Goal: Find specific page/section: Find specific page/section

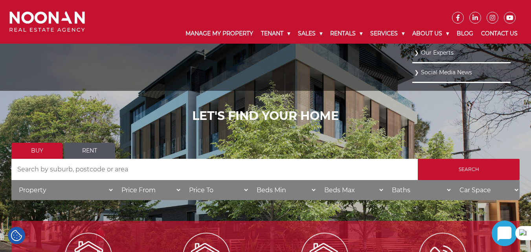
click at [424, 52] on link "Our Experts" at bounding box center [461, 53] width 94 height 11
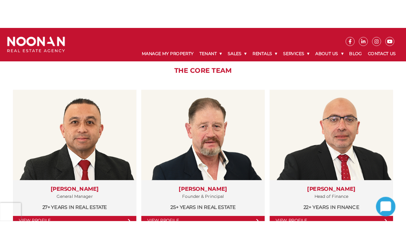
scroll to position [157, 0]
